Goal: Transaction & Acquisition: Purchase product/service

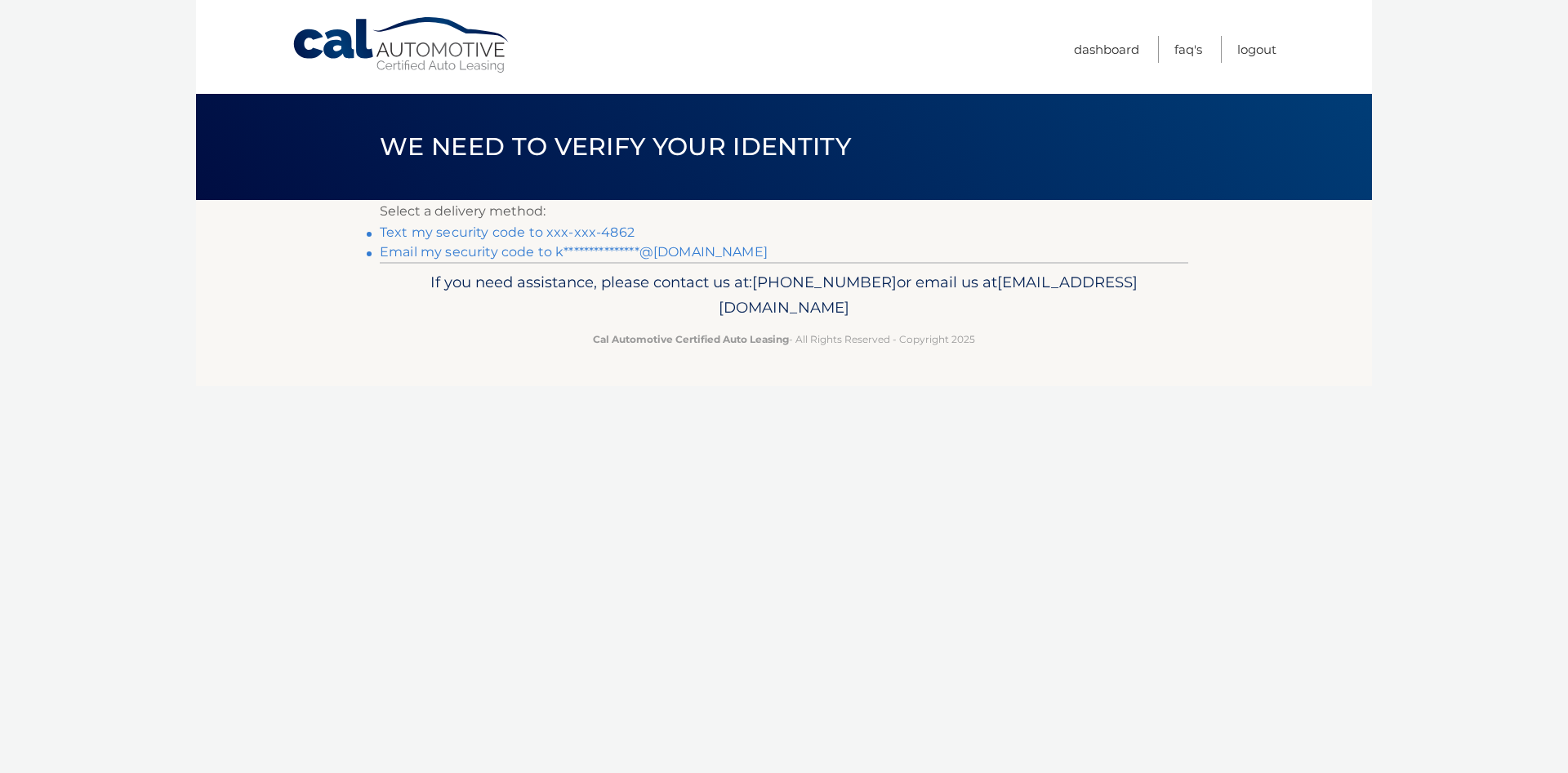
click at [566, 234] on link "Text my security code to xxx-xxx-4862" at bounding box center [507, 233] width 255 height 16
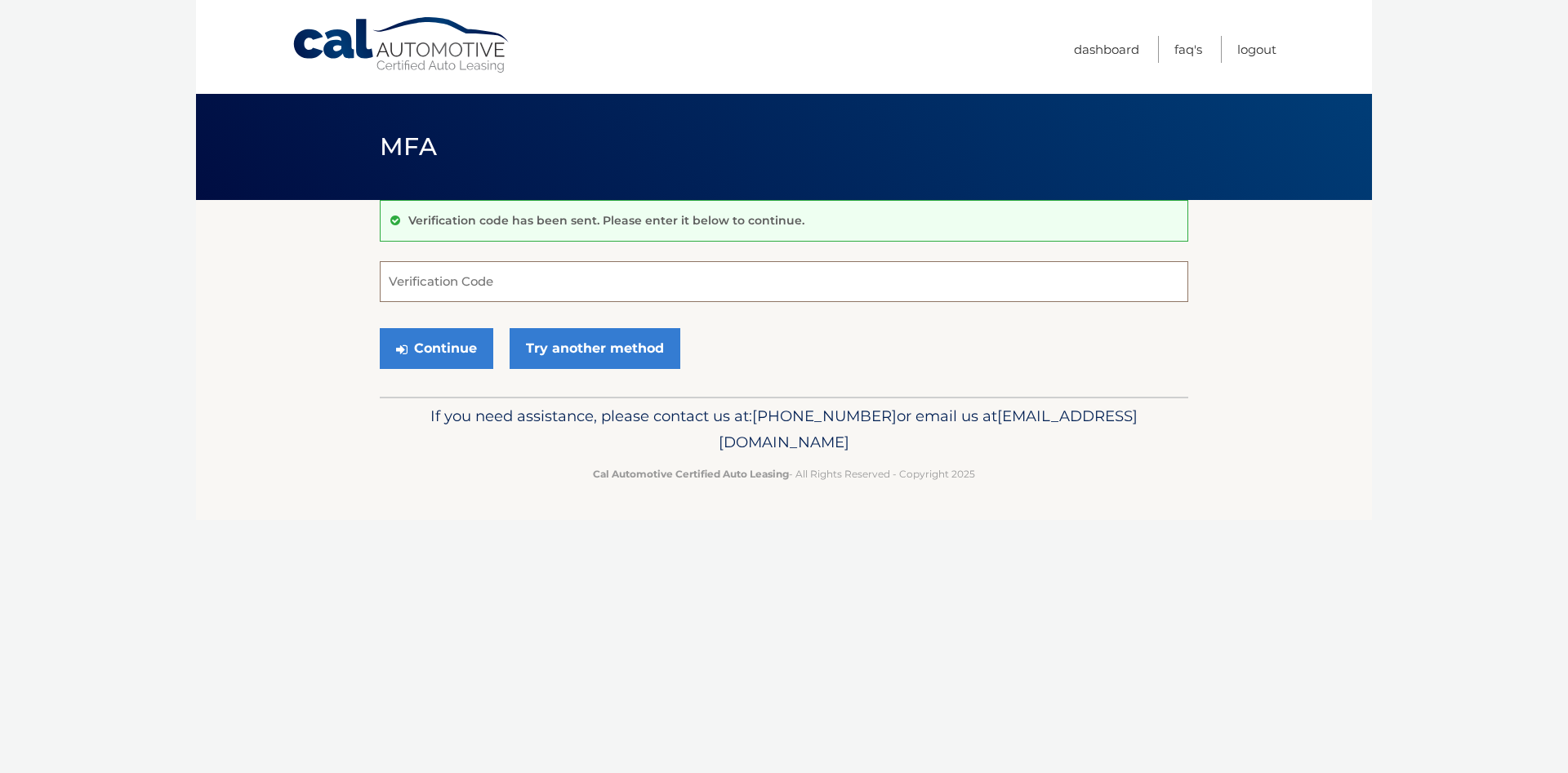
click at [544, 283] on input "Verification Code" at bounding box center [784, 281] width 808 height 41
type input "264016"
click at [444, 350] on button "Continue" at bounding box center [436, 349] width 114 height 41
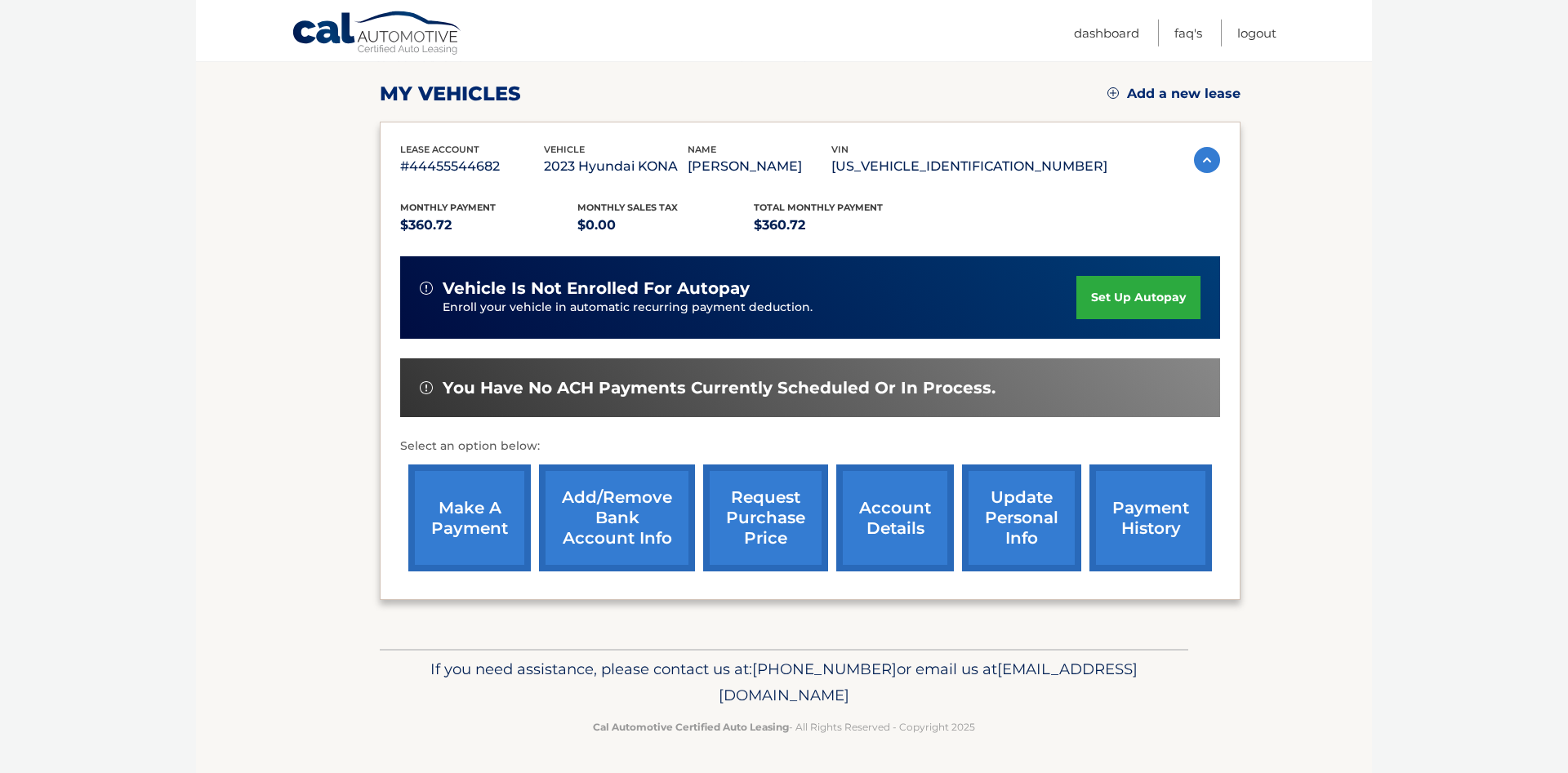
scroll to position [250, 0]
click at [494, 513] on link "make a payment" at bounding box center [469, 518] width 123 height 107
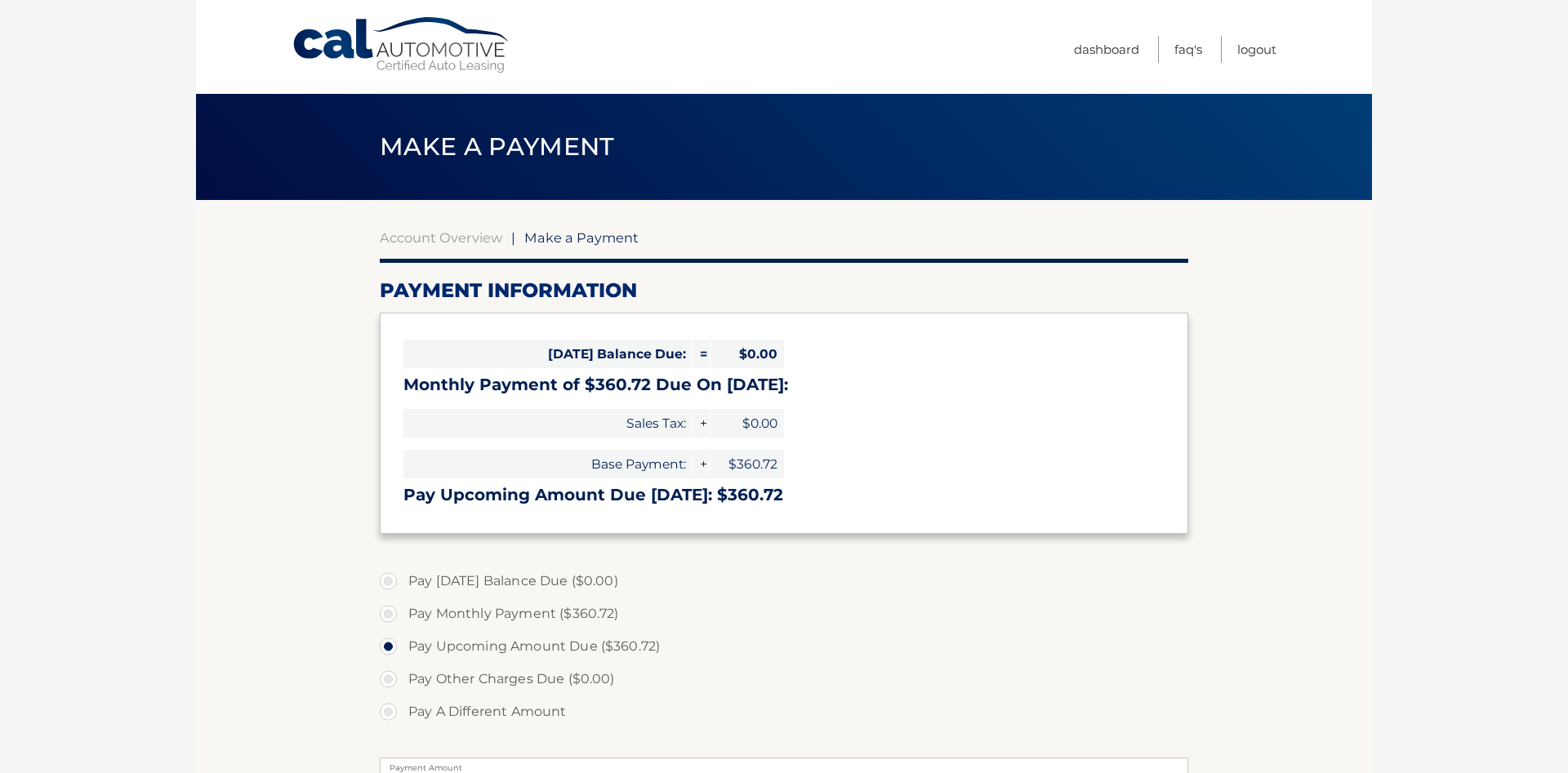
select select "MTJjYWE2ZjctYTllZS00NmM1LWFmZGItZWU4NjQ4MTdiNmQz"
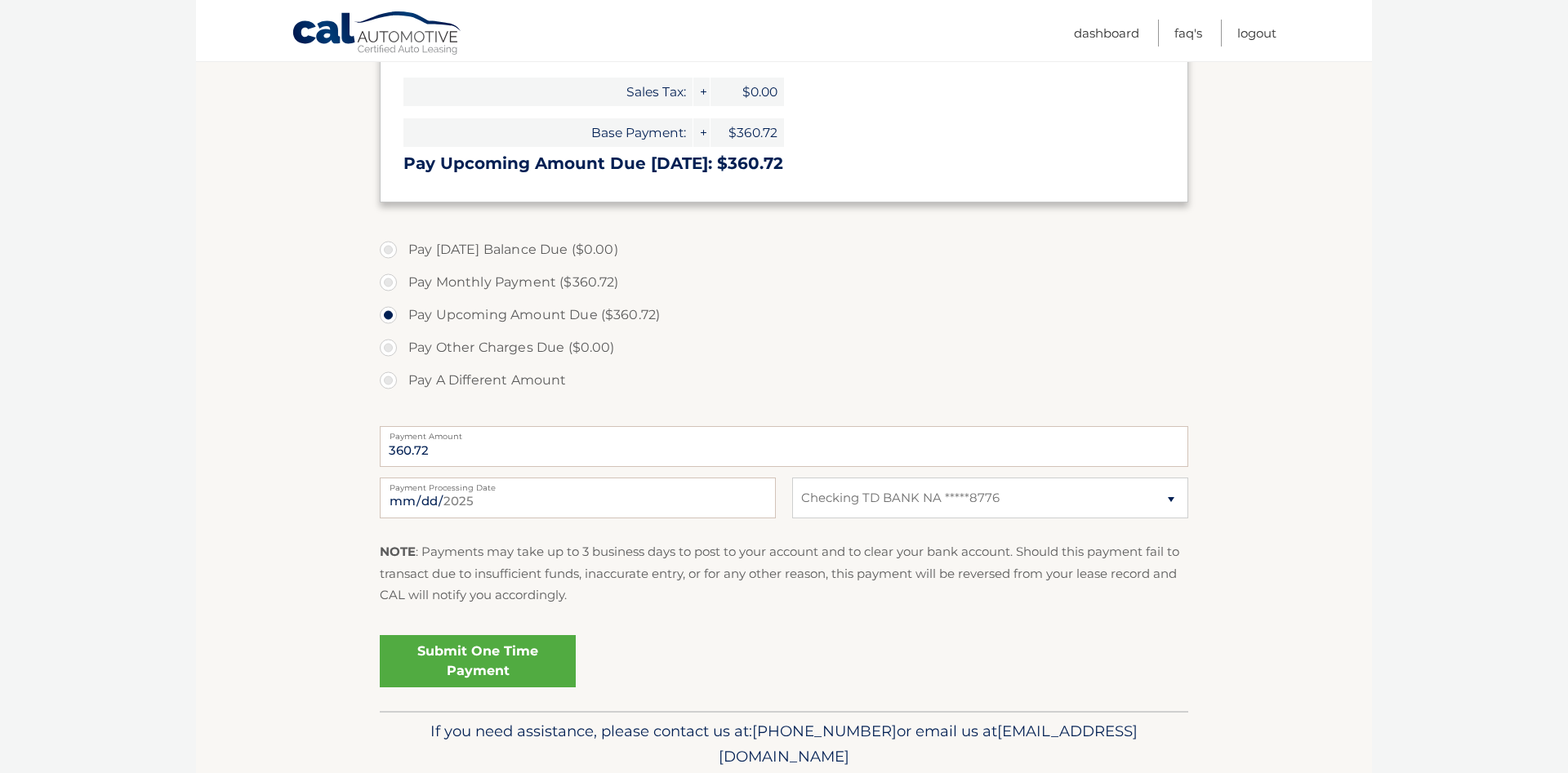
scroll to position [333, 0]
click at [516, 657] on link "Submit One Time Payment" at bounding box center [477, 660] width 196 height 53
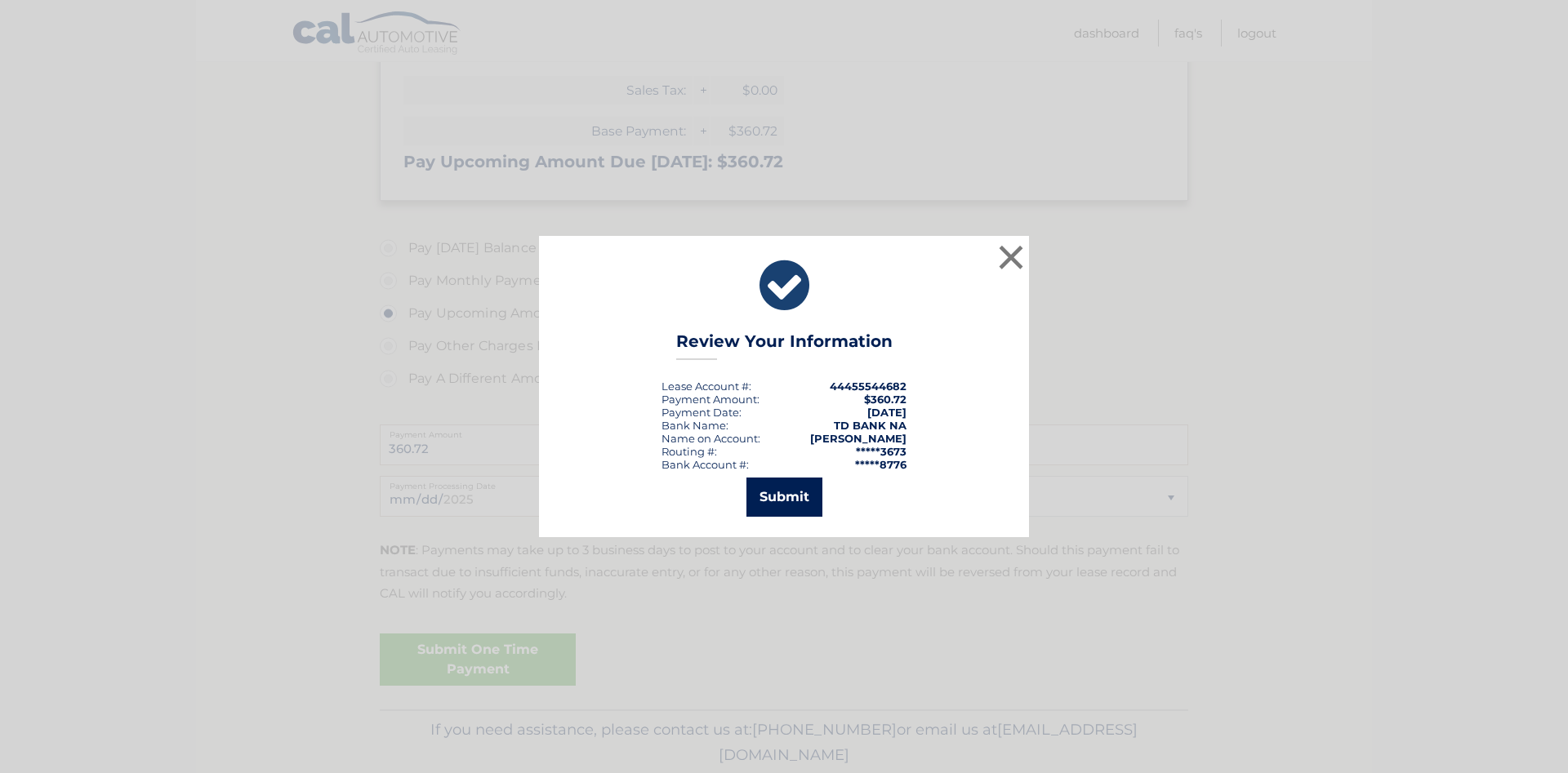
click at [796, 482] on button "Submit" at bounding box center [785, 497] width 76 height 39
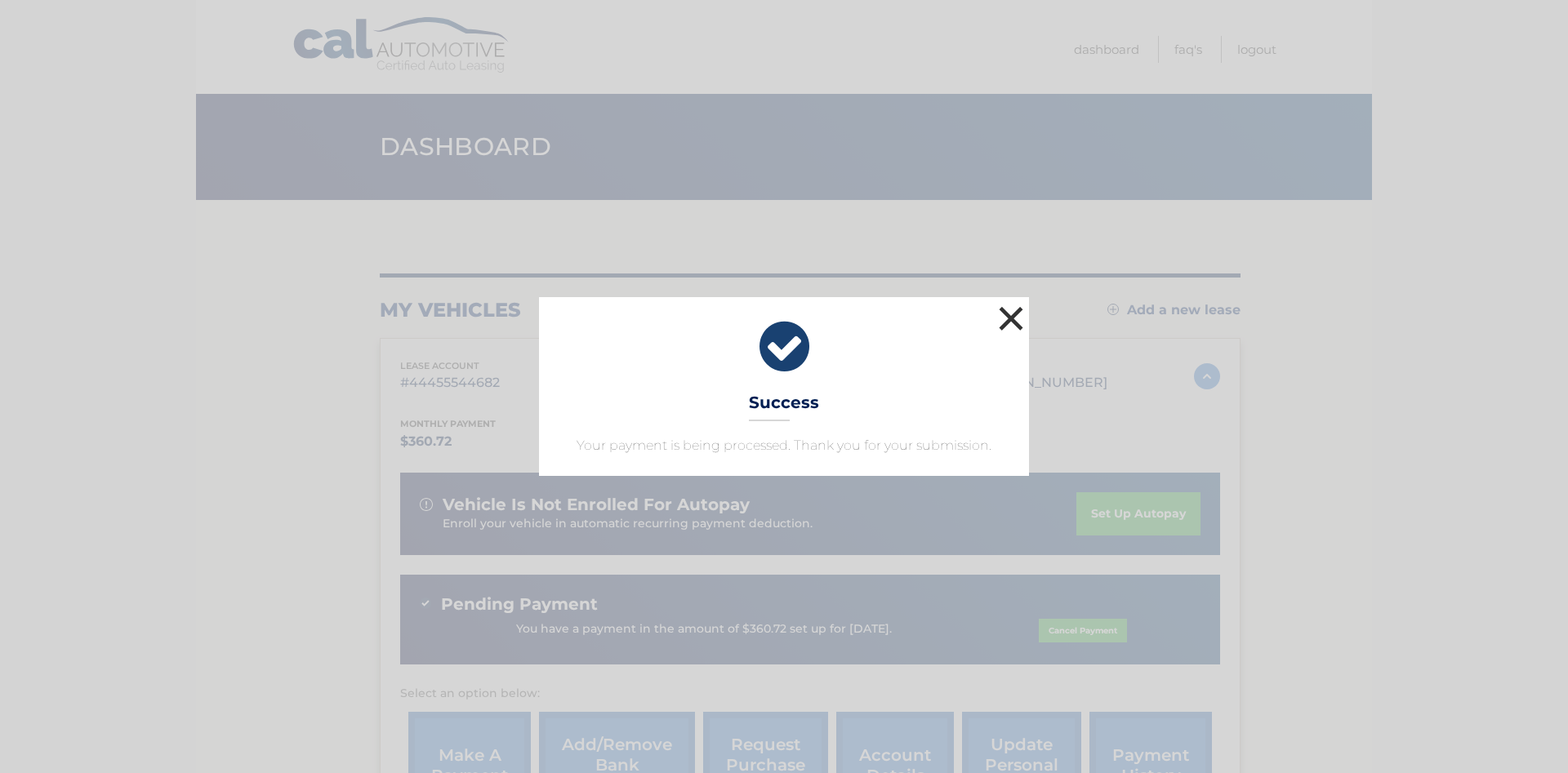
click at [1006, 320] on button "×" at bounding box center [1012, 318] width 33 height 33
